Goal: Task Accomplishment & Management: Complete application form

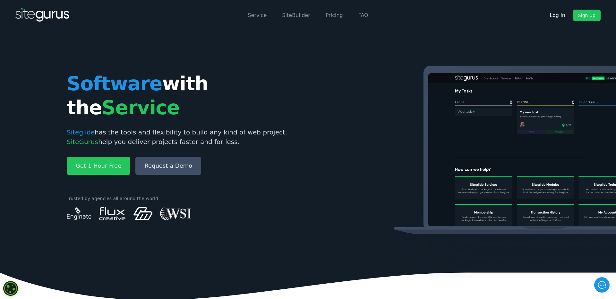
click at [558, 15] on link "Log In" at bounding box center [557, 16] width 26 height 12
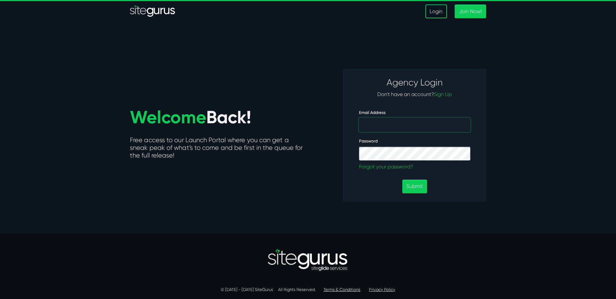
click at [426, 128] on input "Email Address" at bounding box center [414, 125] width 111 height 14
type input "devon@enginateworks.com"
click at [402, 180] on button "Submit" at bounding box center [414, 187] width 25 height 14
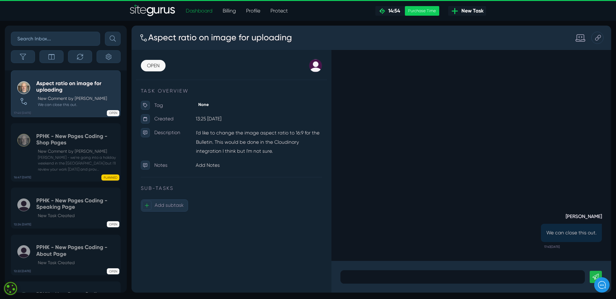
click at [478, 11] on span "New Task" at bounding box center [470, 11] width 25 height 8
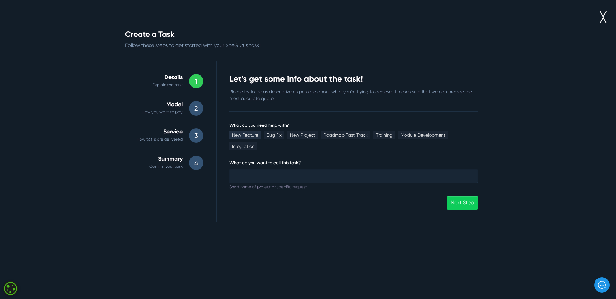
click at [241, 136] on link "New Feature" at bounding box center [244, 135] width 31 height 8
click at [249, 133] on link "New Feature" at bounding box center [244, 135] width 31 height 8
click at [273, 134] on link "Bug Fix" at bounding box center [274, 135] width 20 height 8
click at [271, 169] on input "What do you need help with?" at bounding box center [353, 176] width 248 height 14
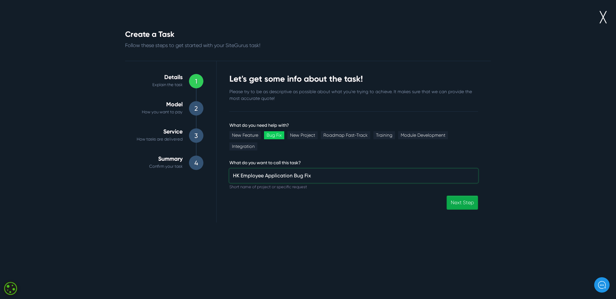
type input "HK Employee Application Bug Fix"
click at [454, 196] on link "Next Step" at bounding box center [461, 203] width 31 height 14
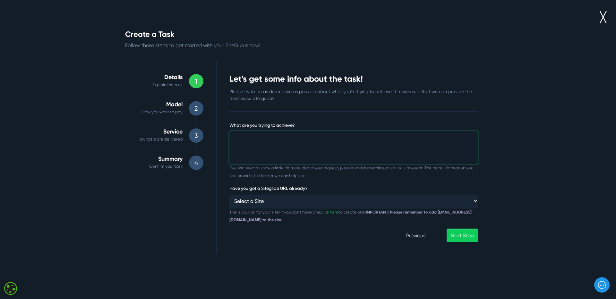
click at [320, 147] on textarea "What are you trying to achieve?" at bounding box center [353, 147] width 248 height 33
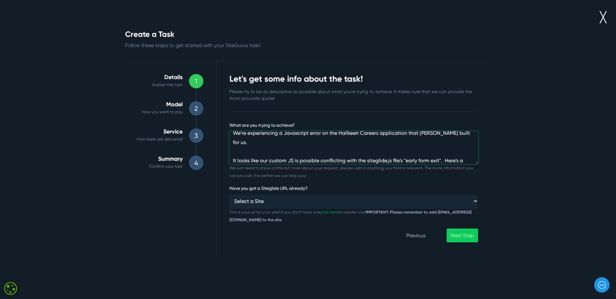
scroll to position [14, 0]
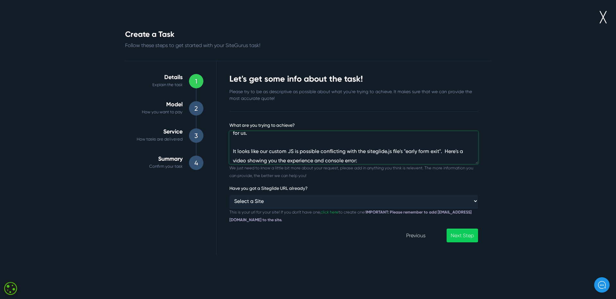
paste textarea "https://www.hallkeen.com/hk-application-for-employment"
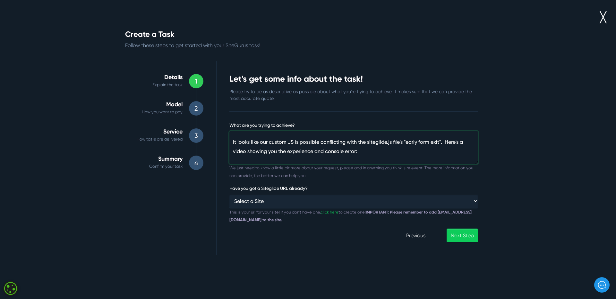
scroll to position [33, 0]
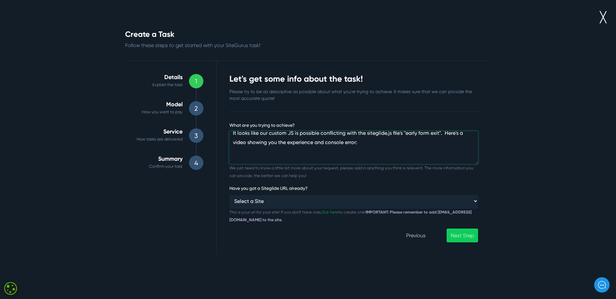
paste textarea "https://www.loom.com/share/97bc6a0c331c461daa33b279b29d69c9?sid=9246f6ac-c739-4…"
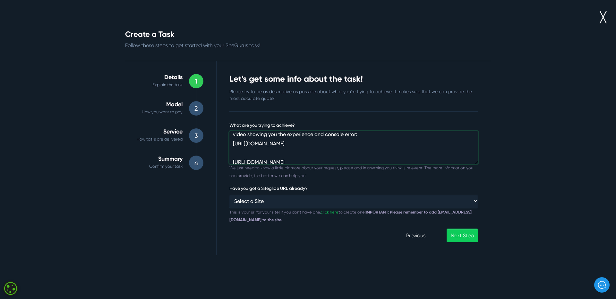
scroll to position [46, 0]
click at [378, 158] on textarea "We're experiencing a Javascript error on the Hallkeen Careers application that …" at bounding box center [353, 147] width 248 height 33
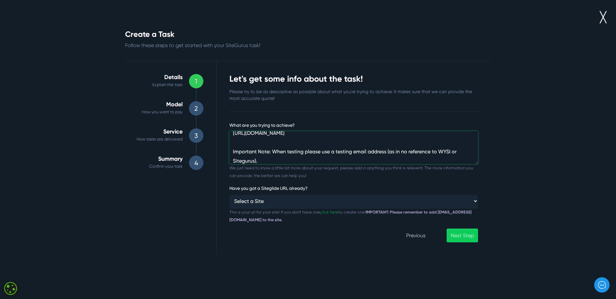
type textarea "We're experiencing a Javascript error on the Hallkeen Careers application that …"
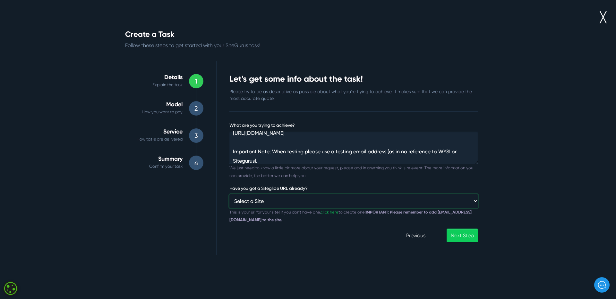
click at [277, 204] on select "Select a Site Custom URL ⸻⸻ Affiliate Module HallKeen HoopLuv ISAE3402.com Joey…" at bounding box center [353, 202] width 248 height 14
select select "[URL][DOMAIN_NAME][US_STATE]"
click at [229, 195] on select "Select a Site Custom URL ⸻⸻ Affiliate Module HallKeen HoopLuv ISAE3402.com Joey…" at bounding box center [353, 202] width 248 height 14
click at [452, 233] on link "Next Step" at bounding box center [461, 236] width 31 height 14
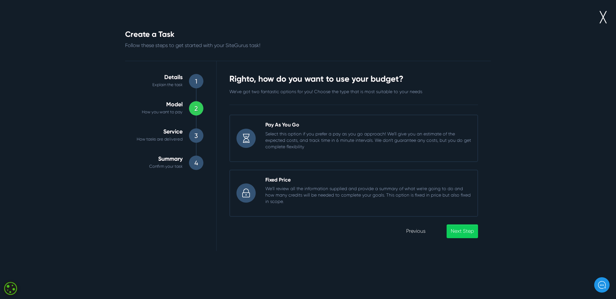
click at [326, 141] on p "Select this option if you prefer a pay as you go approach! We'll give you an es…" at bounding box center [368, 140] width 206 height 19
click at [229, 115] on input "Pay As You Go Select this option if you prefer a pay as you go approach! We'll …" at bounding box center [229, 115] width 0 height 0
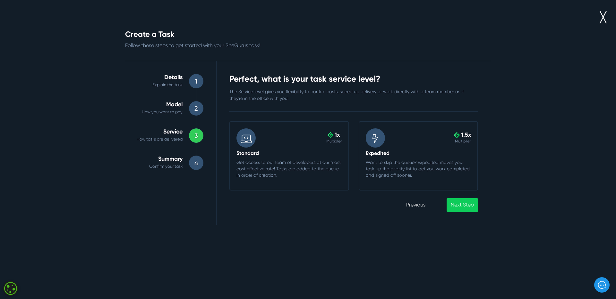
click at [445, 147] on div ".cls-1{fill-rule:evenodd;fill:url(#linear-gradient);} 1.5x Multiplier" at bounding box center [418, 138] width 115 height 19
click at [358, 122] on input ".cls-1{fill-rule:evenodd;fill:url(#linear-gradient);} 1.5x Multiplier Expedited…" at bounding box center [358, 122] width 0 height 0
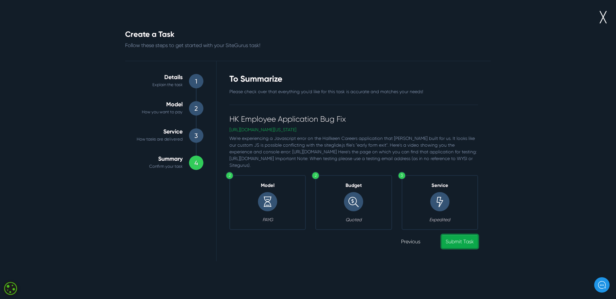
click at [459, 249] on link "Submit Task" at bounding box center [459, 242] width 37 height 14
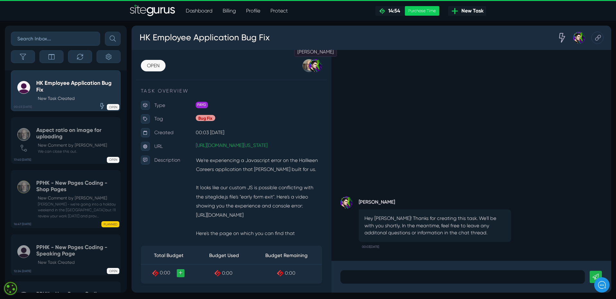
click at [321, 66] on div at bounding box center [325, 68] width 14 height 14
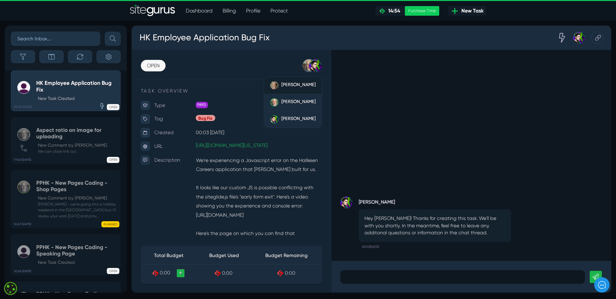
click at [286, 89] on div at bounding box center [281, 88] width 9 height 9
